Goal: Task Accomplishment & Management: Complete application form

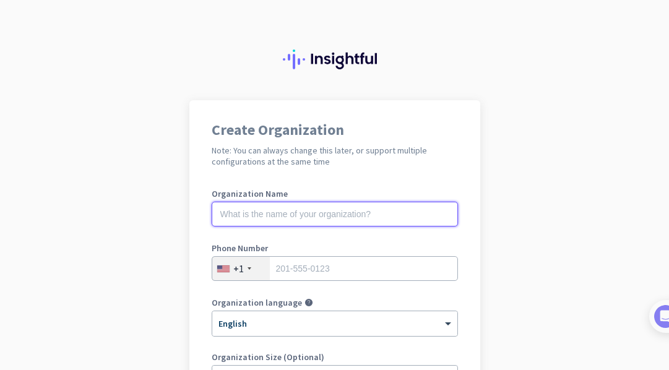
click at [302, 205] on input "text" at bounding box center [335, 214] width 246 height 25
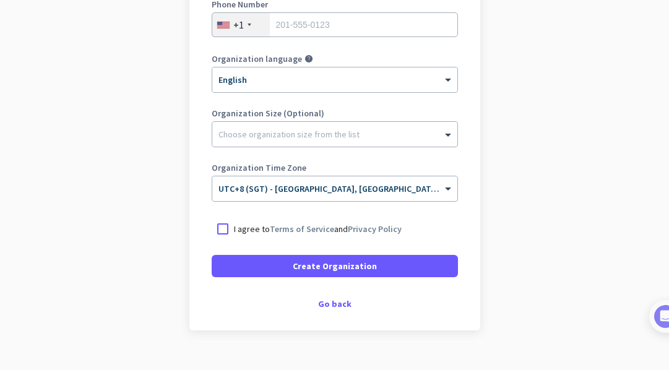
scroll to position [248, 0]
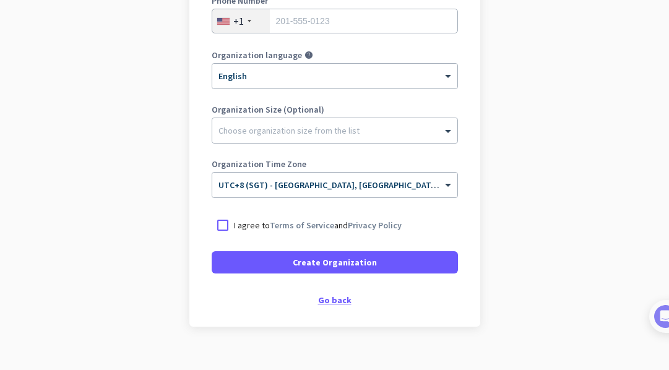
click at [318, 304] on div "Go back" at bounding box center [335, 300] width 246 height 9
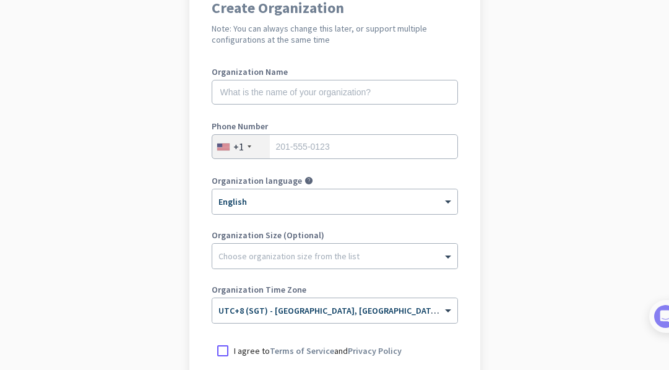
scroll to position [124, 0]
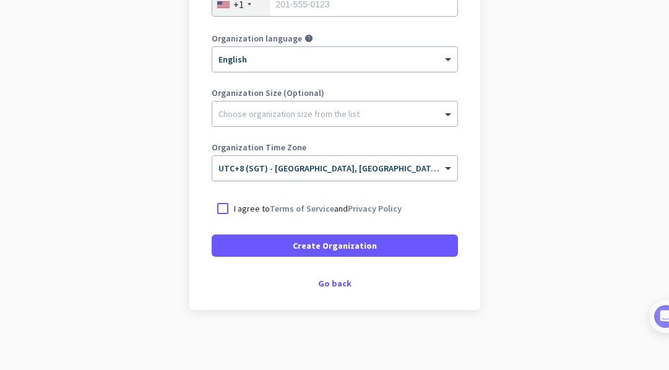
scroll to position [266, 0]
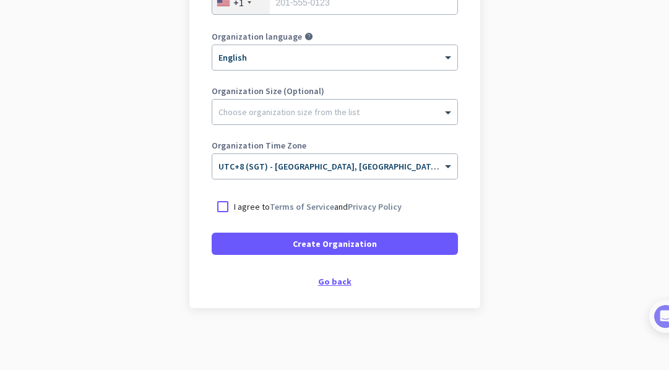
click at [321, 283] on div "Go back" at bounding box center [335, 281] width 246 height 9
